Goal: Information Seeking & Learning: Learn about a topic

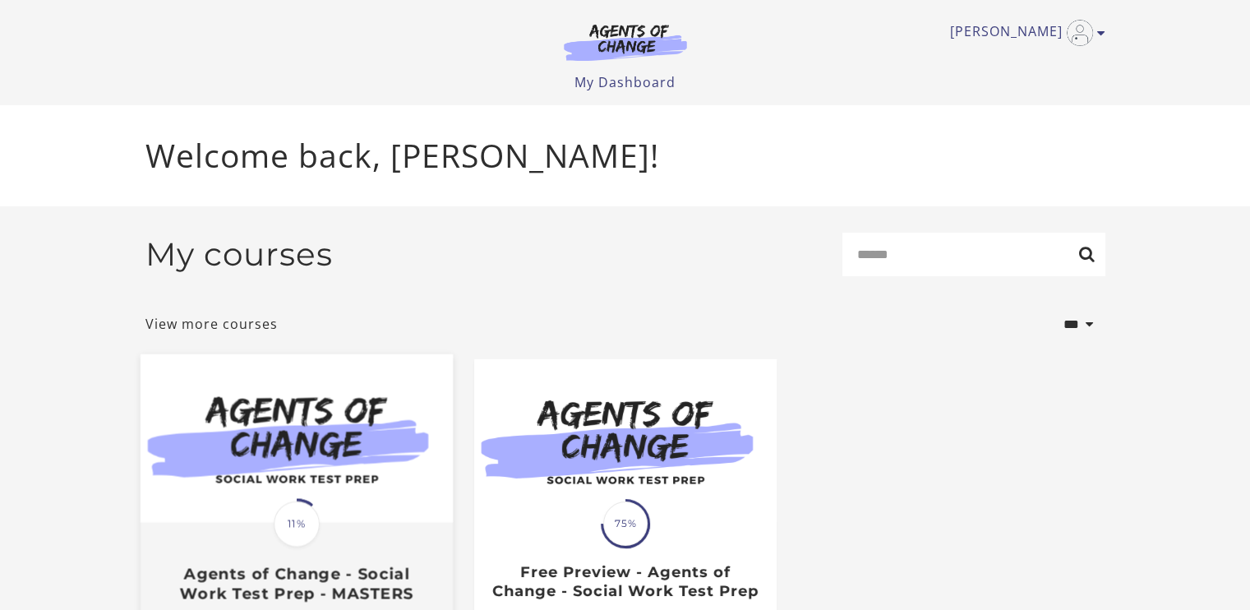
click at [298, 507] on span "11%" at bounding box center [297, 524] width 46 height 46
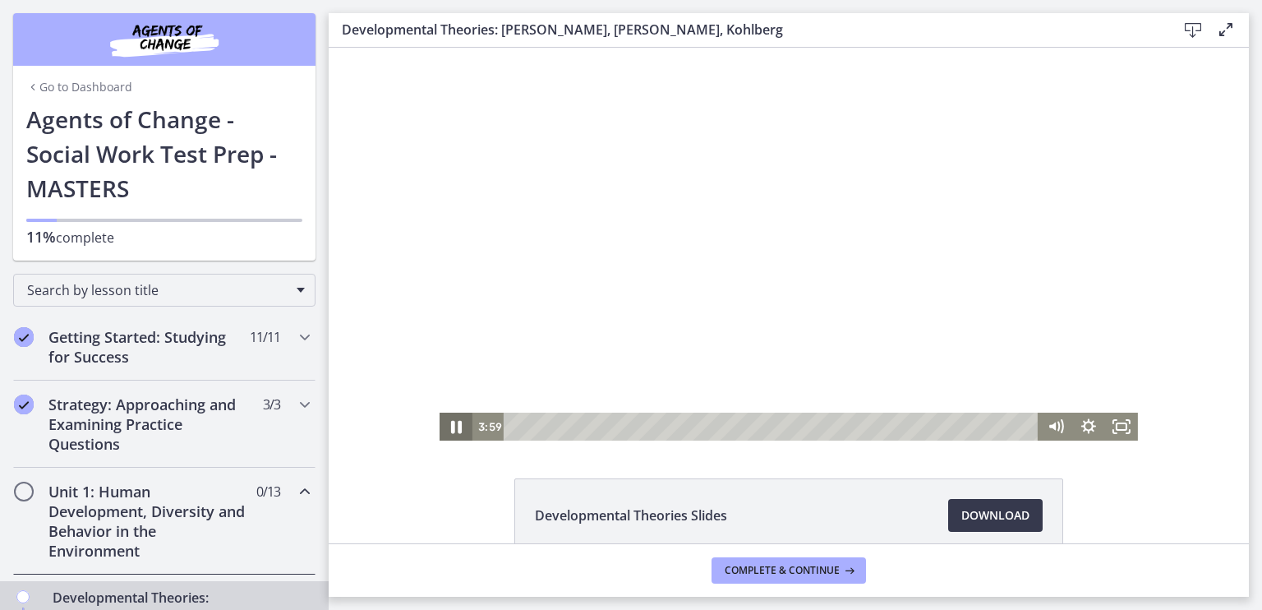
click at [446, 422] on icon "Pause" at bounding box center [455, 427] width 39 height 34
click at [446, 422] on icon "Play Video" at bounding box center [457, 427] width 39 height 34
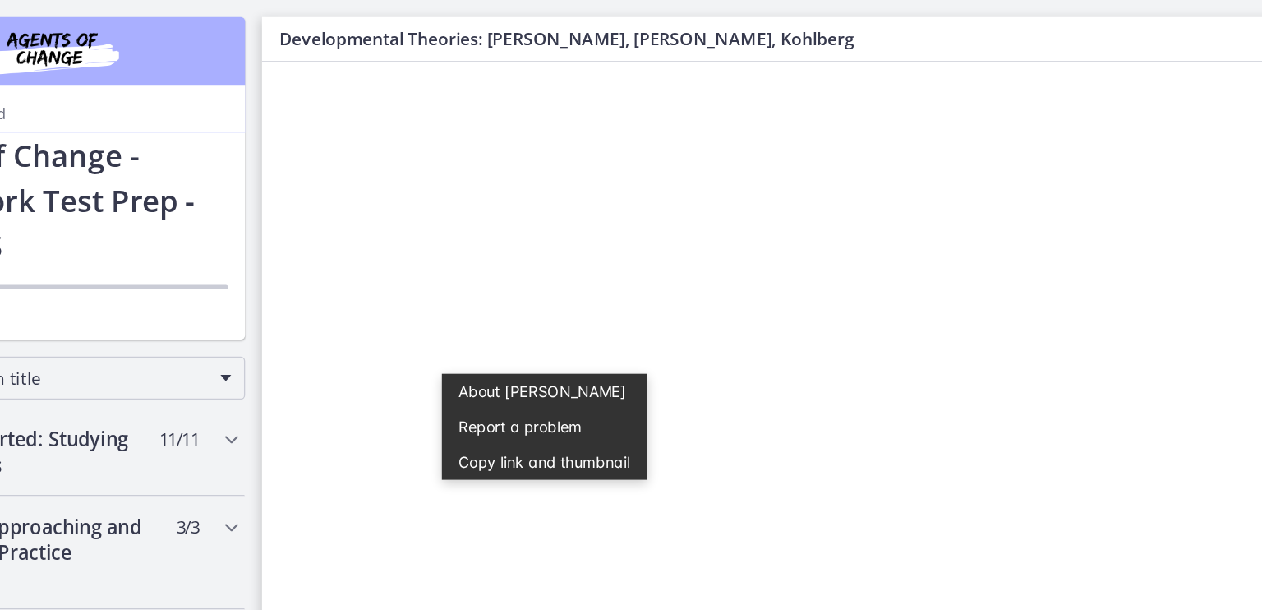
click at [330, 426] on div "Click for sound @keyframes VOLUME_SMALL_WAVE_FLASH { 0% { opacity: 0; } 33% { o…" at bounding box center [721, 258] width 920 height 393
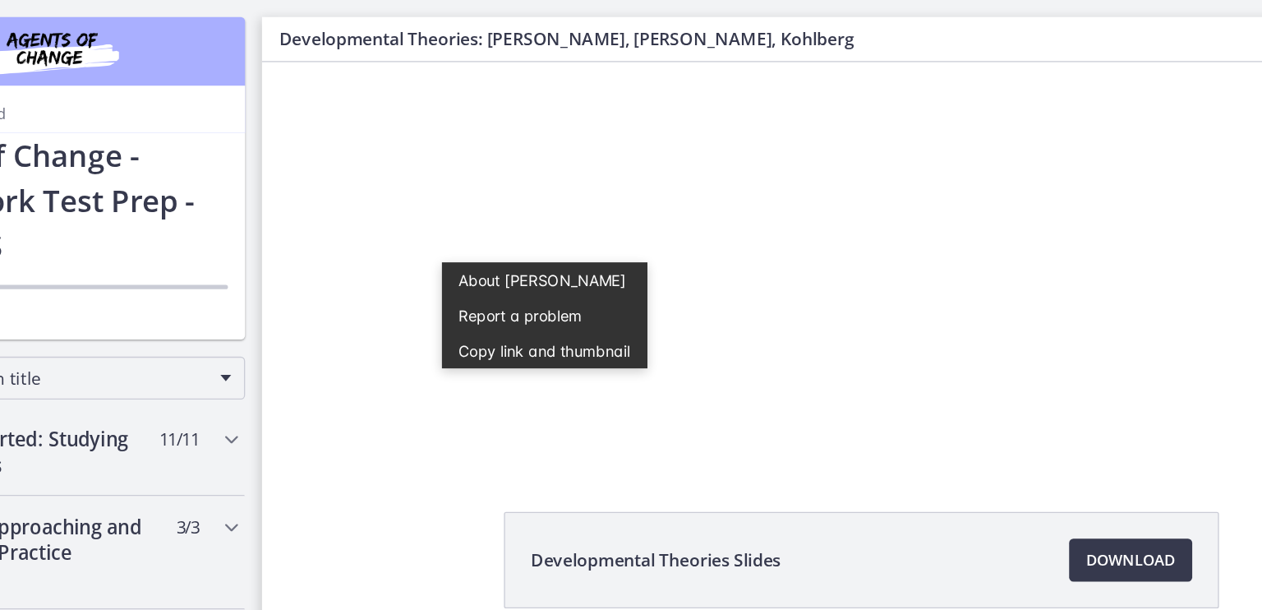
scroll to position [88, 0]
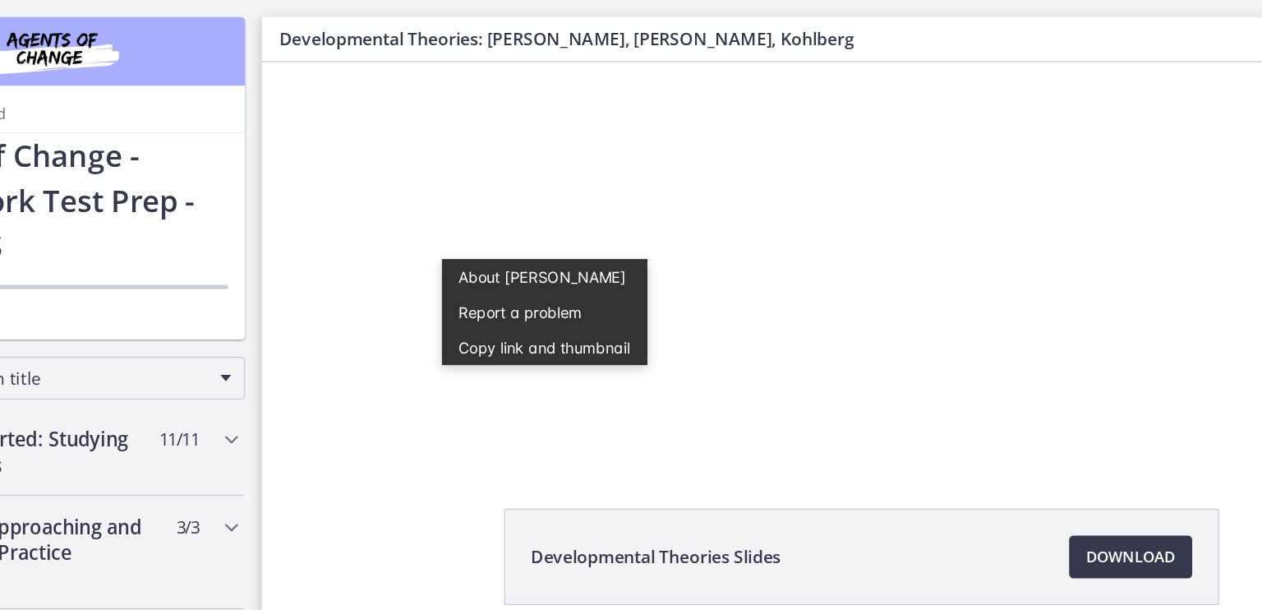
click at [398, 386] on div "Developmental Theories Slides Download Opens in a new window" at bounding box center [789, 207] width 920 height 495
click at [399, 426] on div "Developmental Theories Slides Download Opens in a new window" at bounding box center [789, 466] width 920 height 153
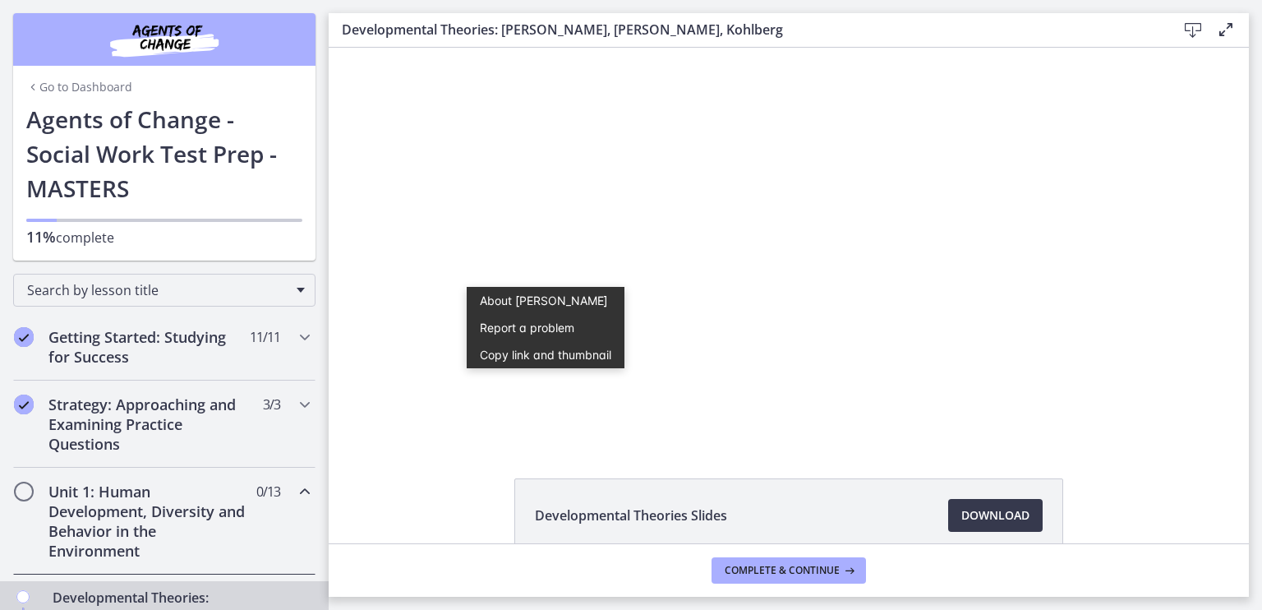
scroll to position [0, 0]
click at [368, 482] on div "Developmental Theories Slides Download Opens in a new window" at bounding box center [789, 554] width 920 height 153
click at [451, 471] on div "Developmental Theories Slides Download Opens in a new window" at bounding box center [789, 295] width 920 height 495
click at [421, 426] on div "Click for sound @keyframes VOLUME_SMALL_WAVE_FLASH { 0% { opacity: 0; } 33% { o…" at bounding box center [789, 244] width 920 height 393
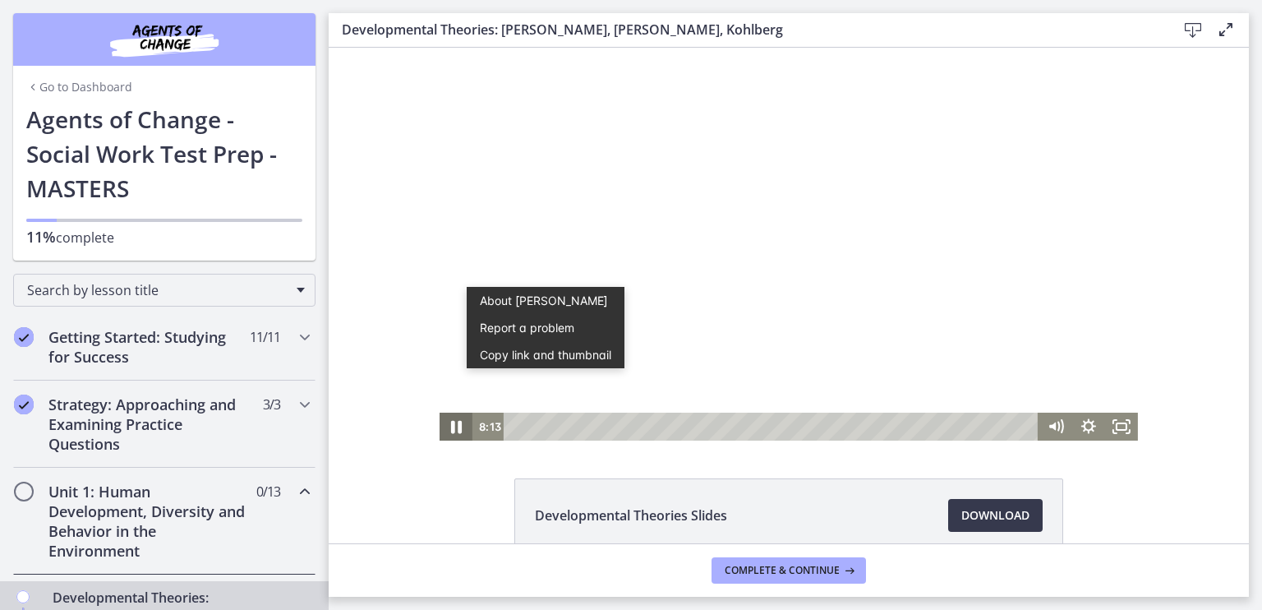
click at [457, 428] on icon "Pause" at bounding box center [455, 427] width 39 height 34
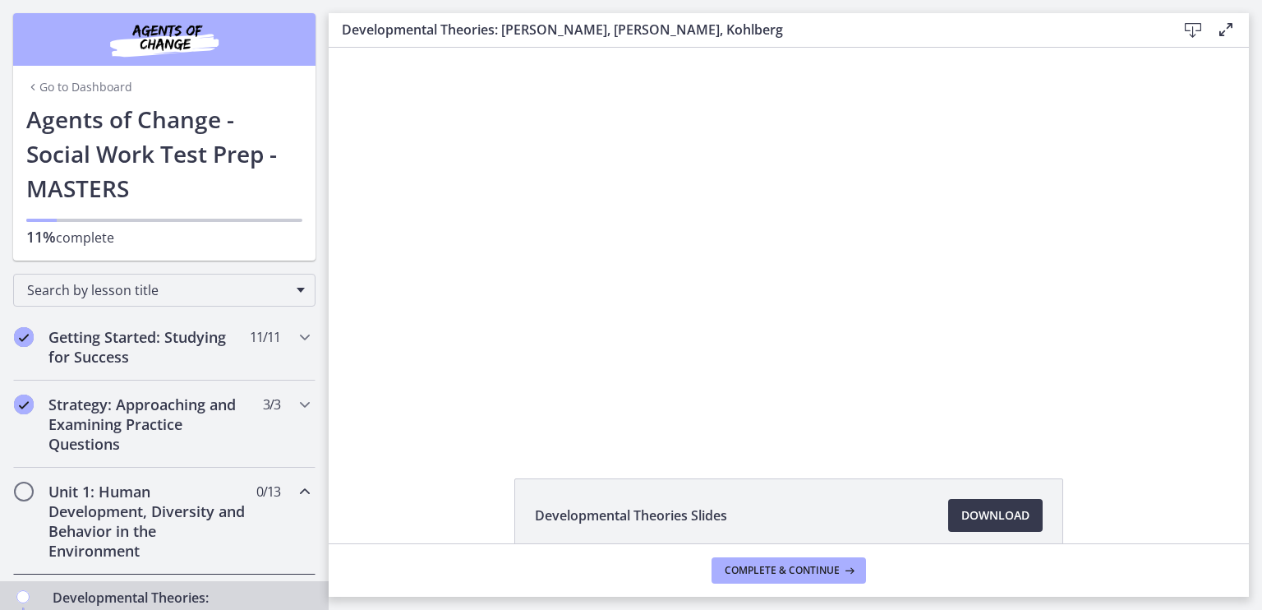
drag, startPoint x: 408, startPoint y: 499, endPoint x: 478, endPoint y: 466, distance: 77.9
click at [478, 466] on div "Developmental Theories Slides Download Opens in a new window" at bounding box center [789, 295] width 920 height 495
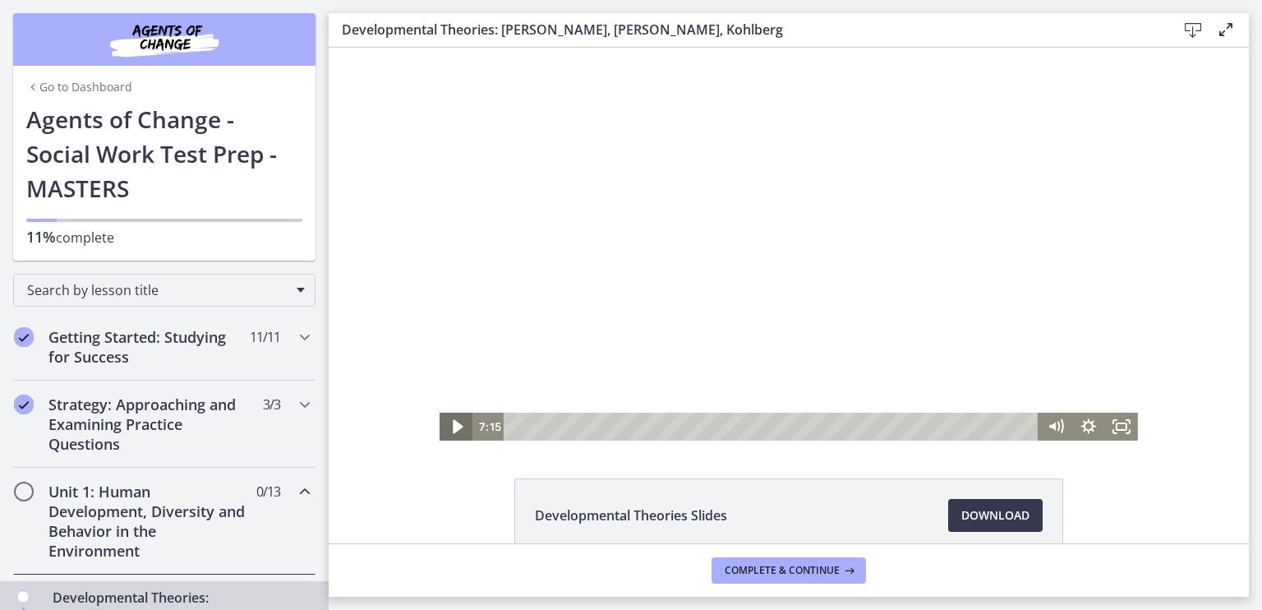
click at [453, 427] on icon "Play Video" at bounding box center [458, 427] width 10 height 14
click at [606, 428] on div "6:31" at bounding box center [773, 427] width 515 height 28
click at [595, 426] on div "5:45" at bounding box center [773, 427] width 515 height 28
click at [582, 427] on div "4:51" at bounding box center [773, 427] width 515 height 28
click at [452, 426] on icon "Pause" at bounding box center [456, 427] width 9 height 11
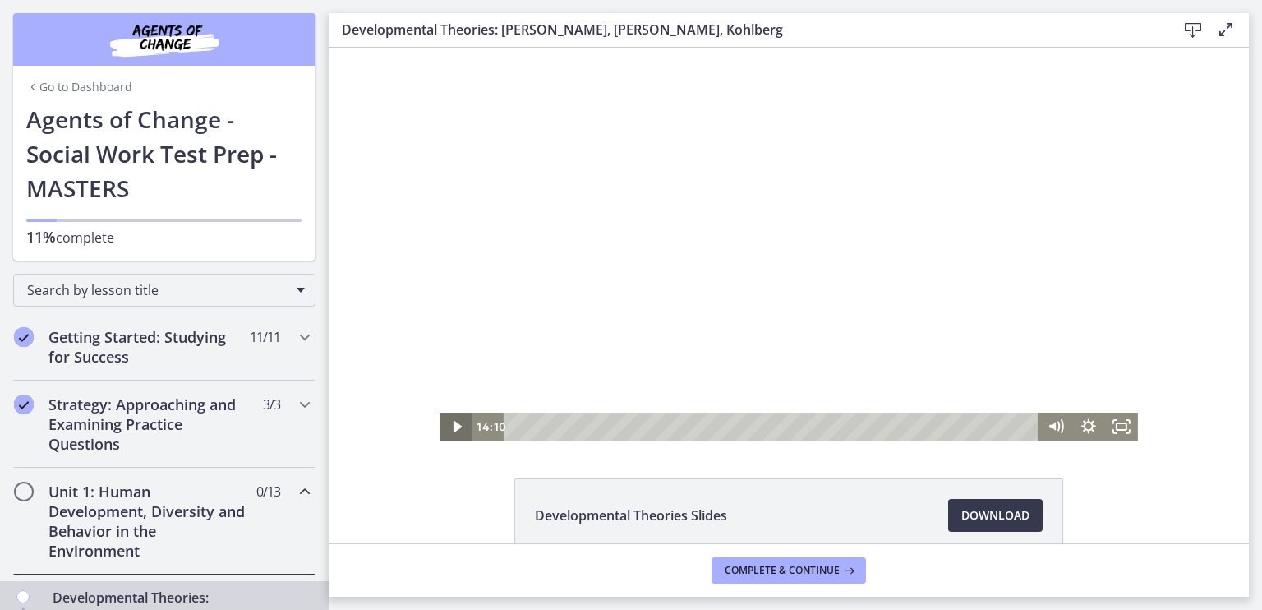
click at [454, 426] on icon "Play Video" at bounding box center [458, 427] width 8 height 12
click at [451, 428] on icon "Pause" at bounding box center [456, 427] width 11 height 13
click at [446, 428] on icon "Play Video" at bounding box center [457, 427] width 33 height 28
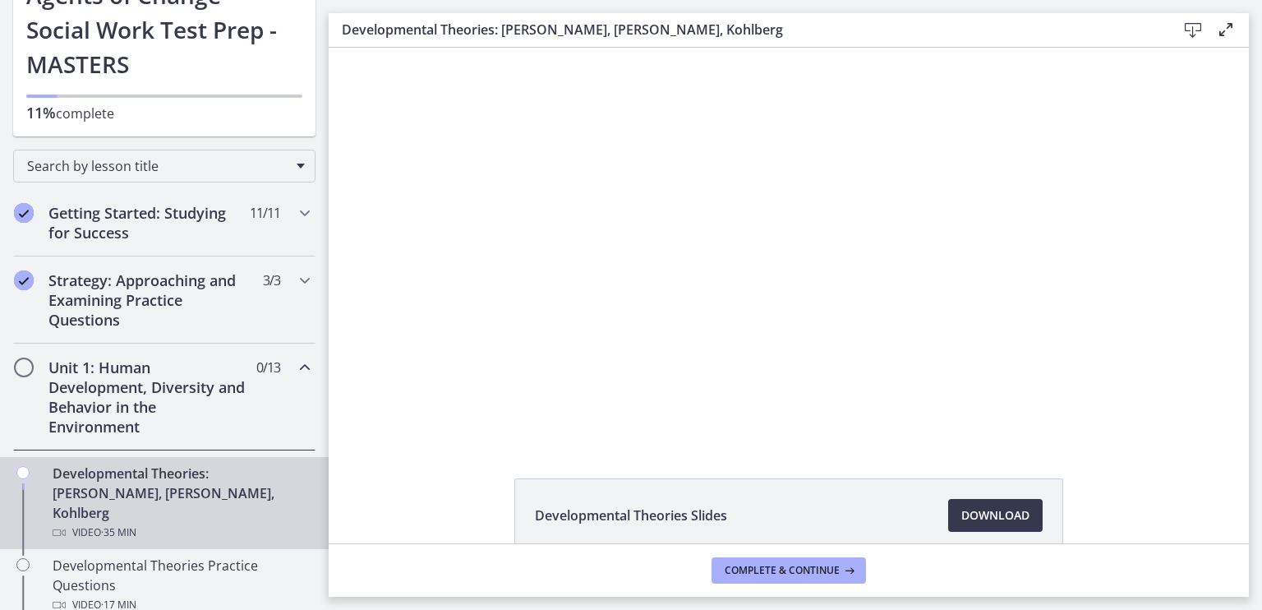
scroll to position [125, 0]
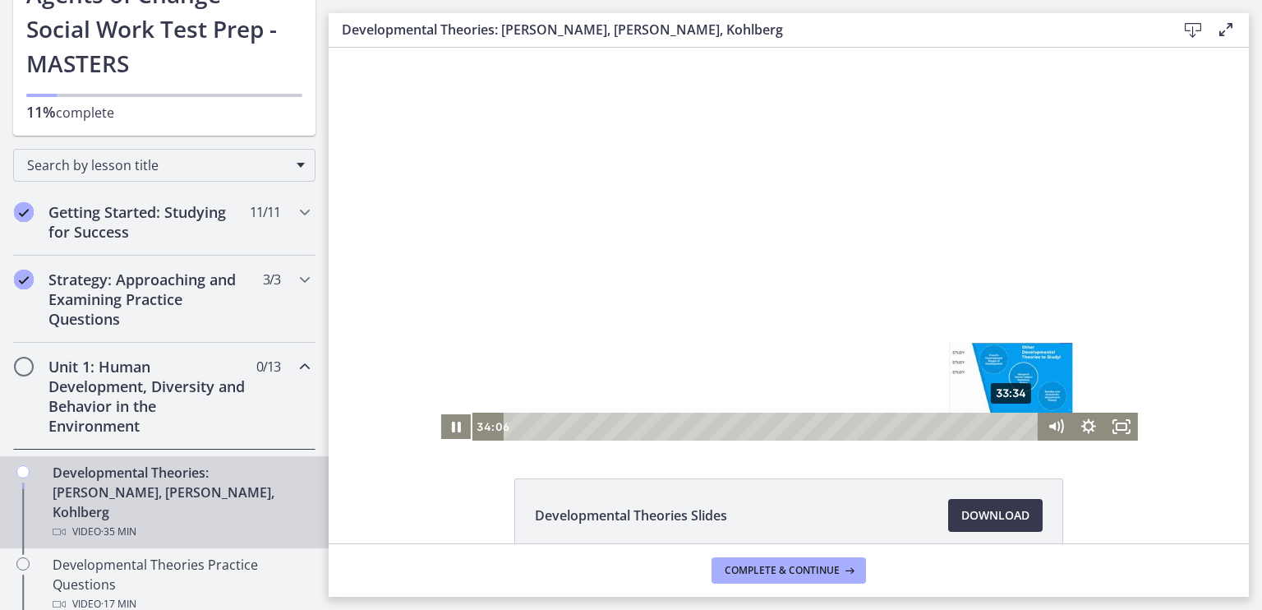
click at [1007, 427] on div "33:34" at bounding box center [773, 427] width 515 height 28
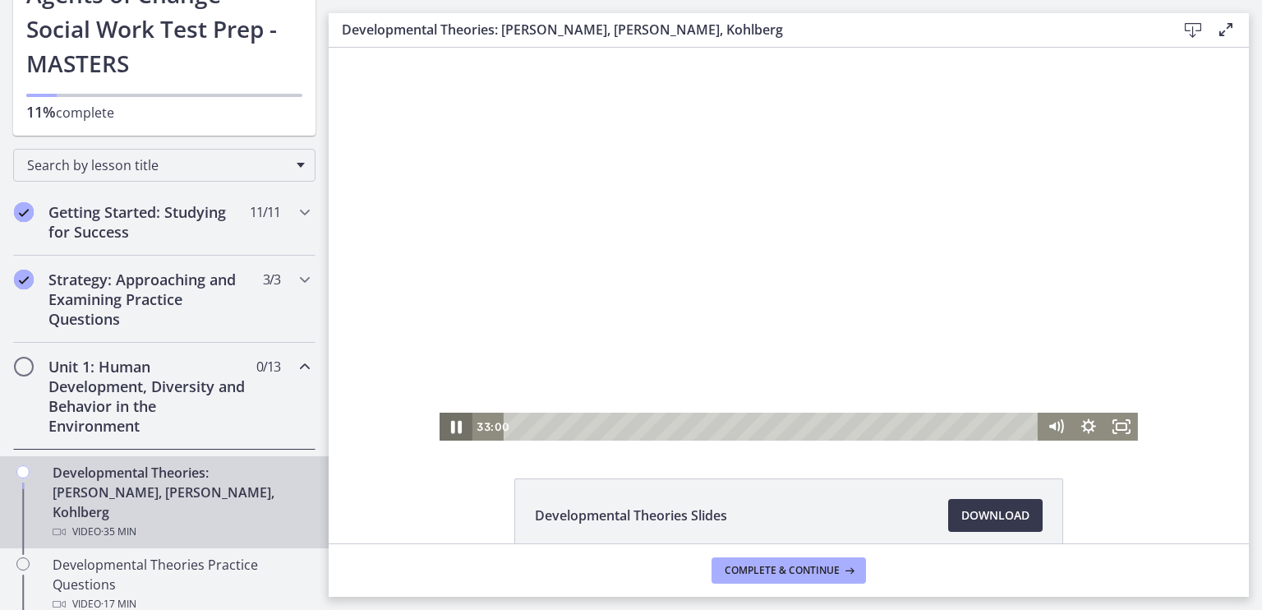
click at [443, 426] on icon "Pause" at bounding box center [455, 427] width 39 height 34
click at [443, 426] on icon "Play Video" at bounding box center [457, 427] width 33 height 28
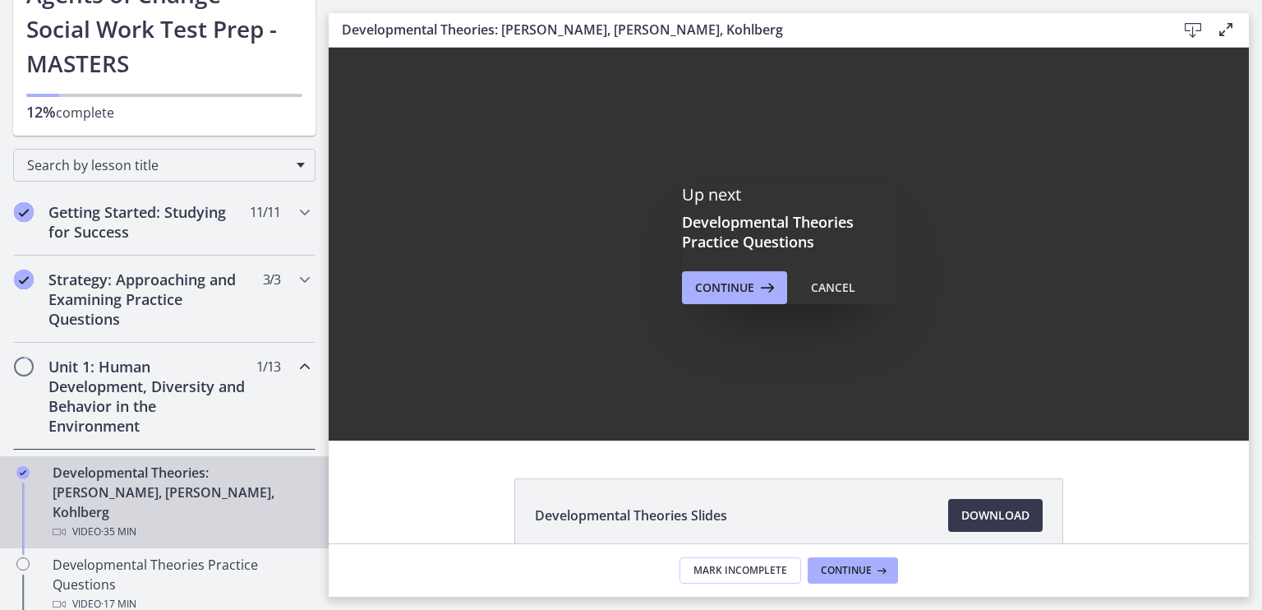
scroll to position [0, 0]
click at [736, 290] on span "Continue" at bounding box center [724, 288] width 59 height 20
